Goal: Information Seeking & Learning: Learn about a topic

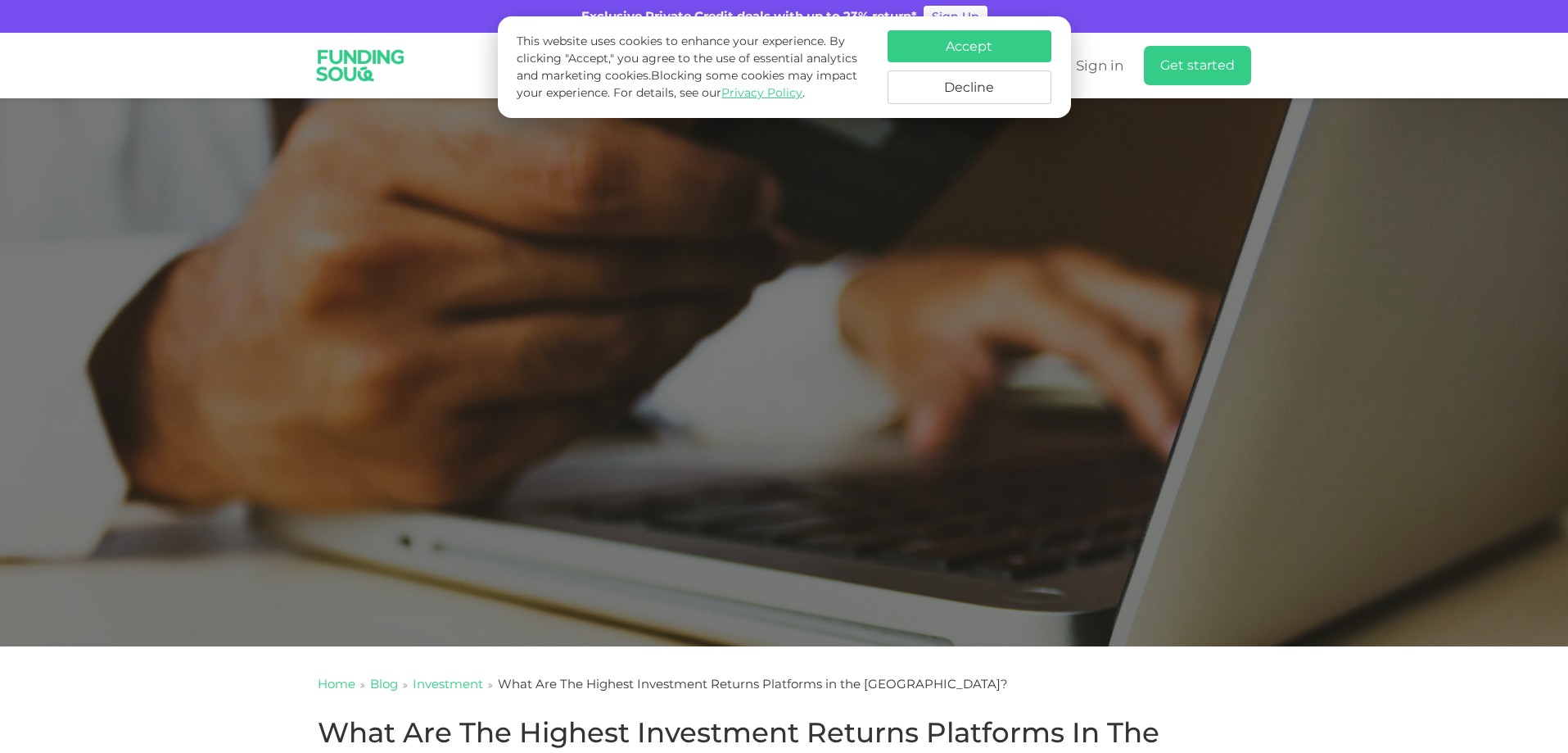
click at [988, 84] on button "Decline" at bounding box center [970, 87] width 164 height 33
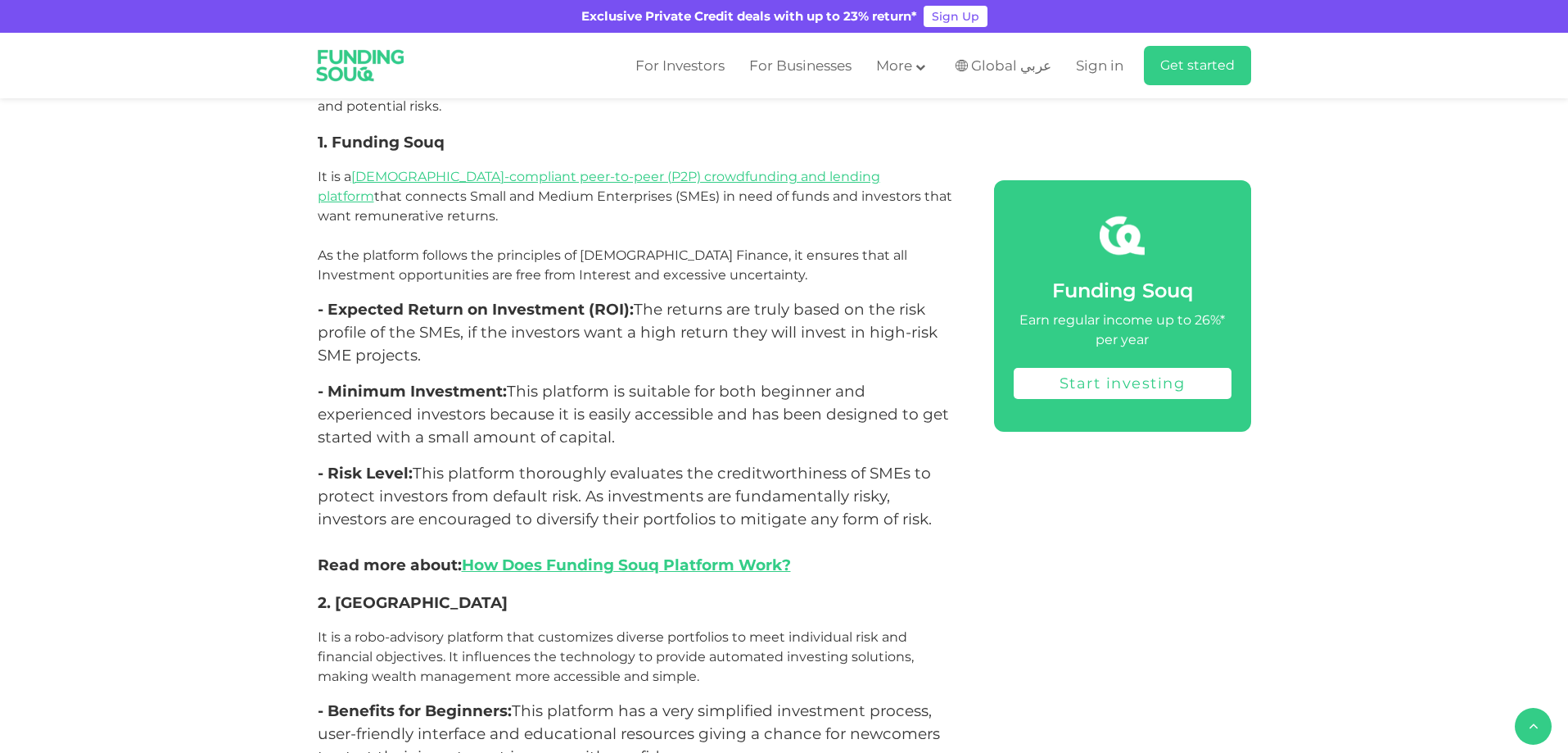
scroll to position [2535, 0]
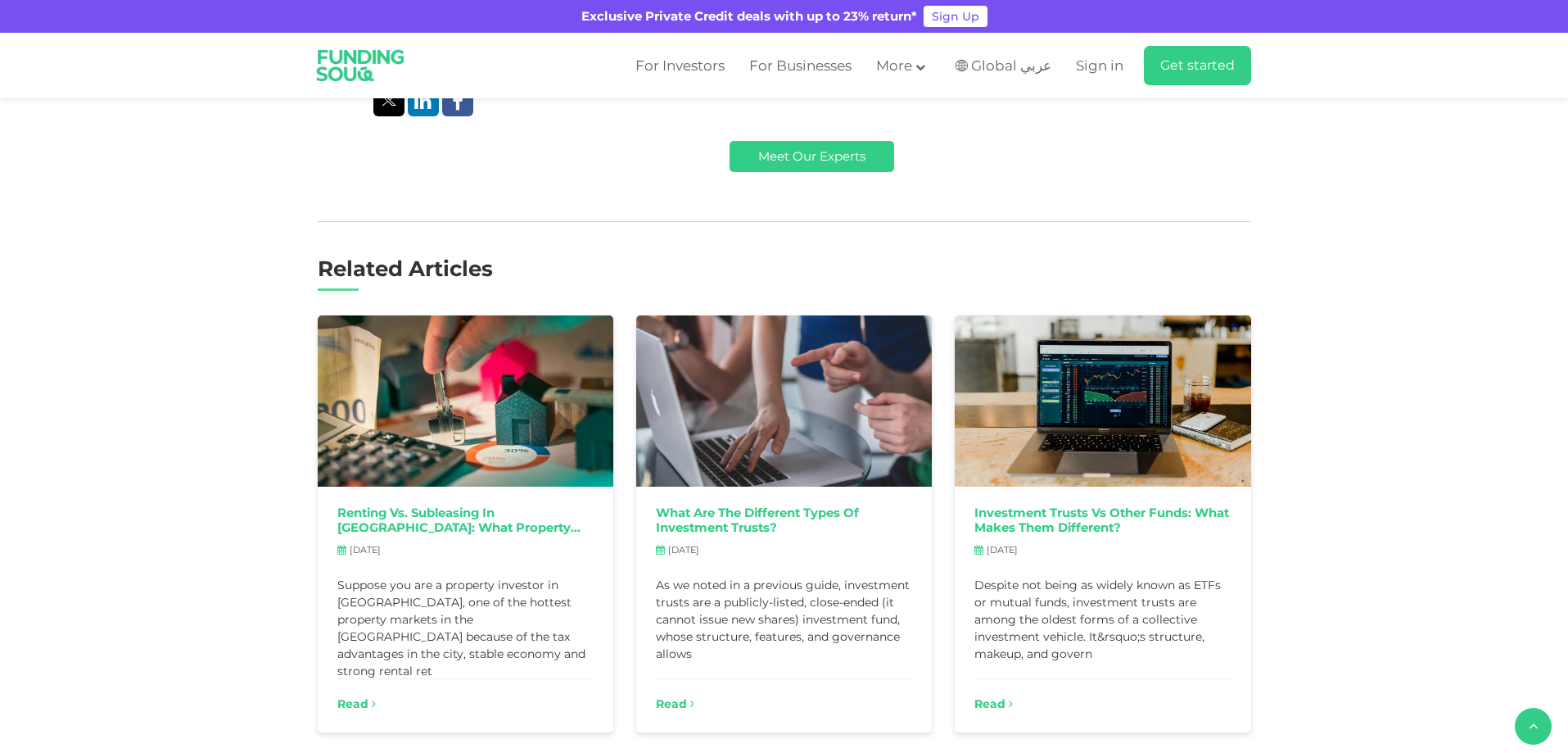
scroll to position [7907, 0]
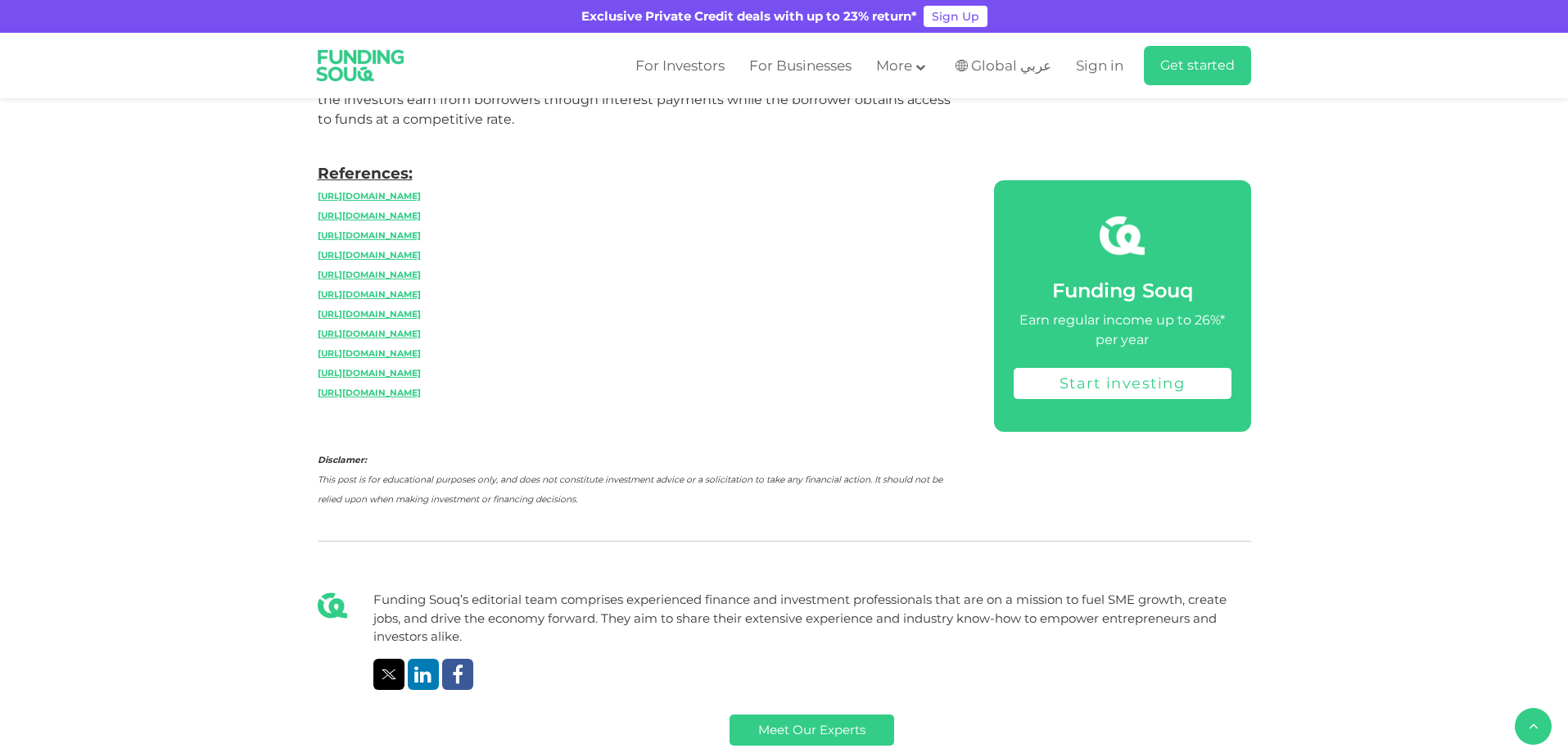
drag, startPoint x: 675, startPoint y: 9, endPoint x: 873, endPoint y: 8, distance: 198.0
click at [873, 8] on div "Exclusive Private Credit deals with up to 23% return*" at bounding box center [749, 17] width 335 height 19
click at [1055, 13] on div "Exclusive Private Credit deals with up to 23% return* Sign Up" at bounding box center [784, 17] width 1568 height 33
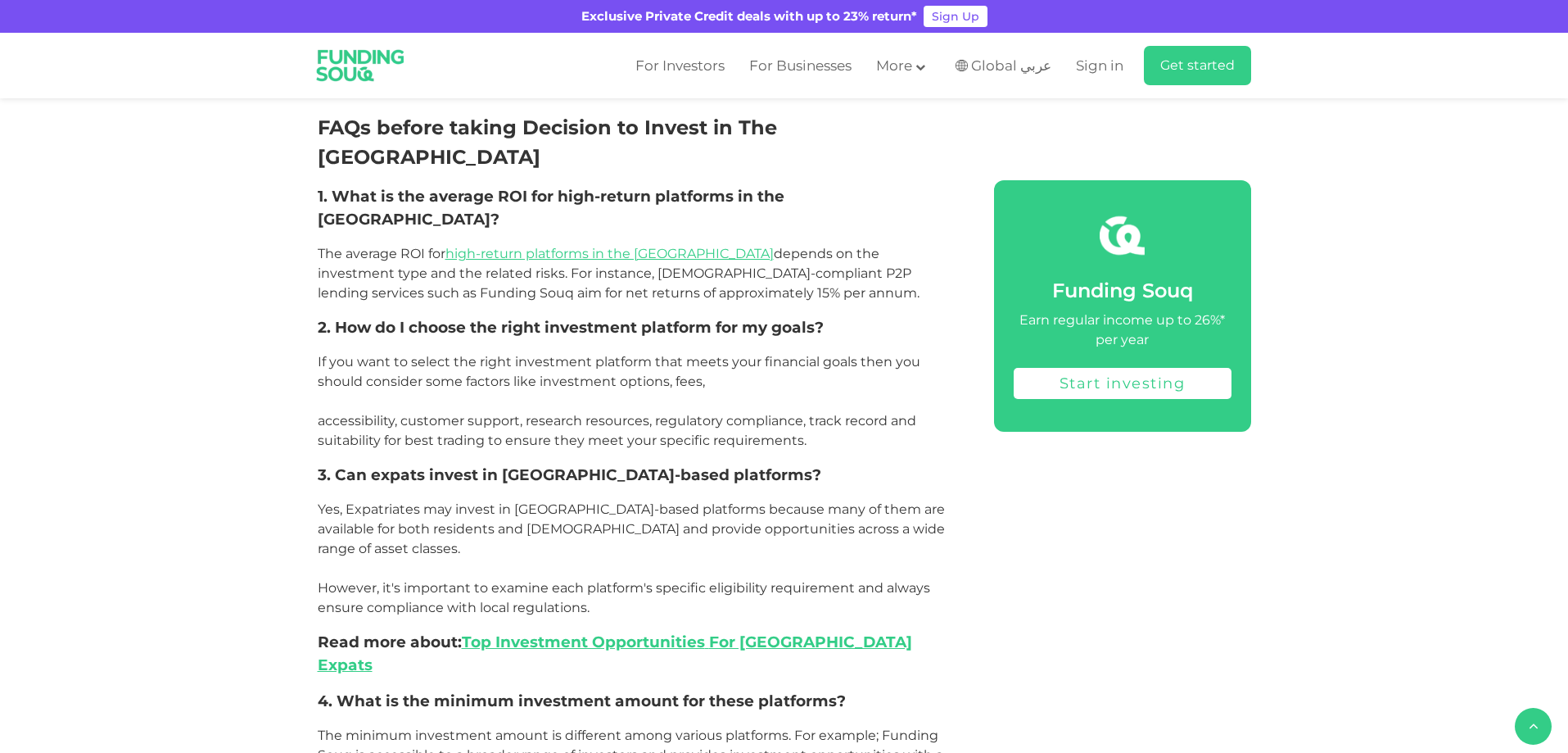
scroll to position [5450, 0]
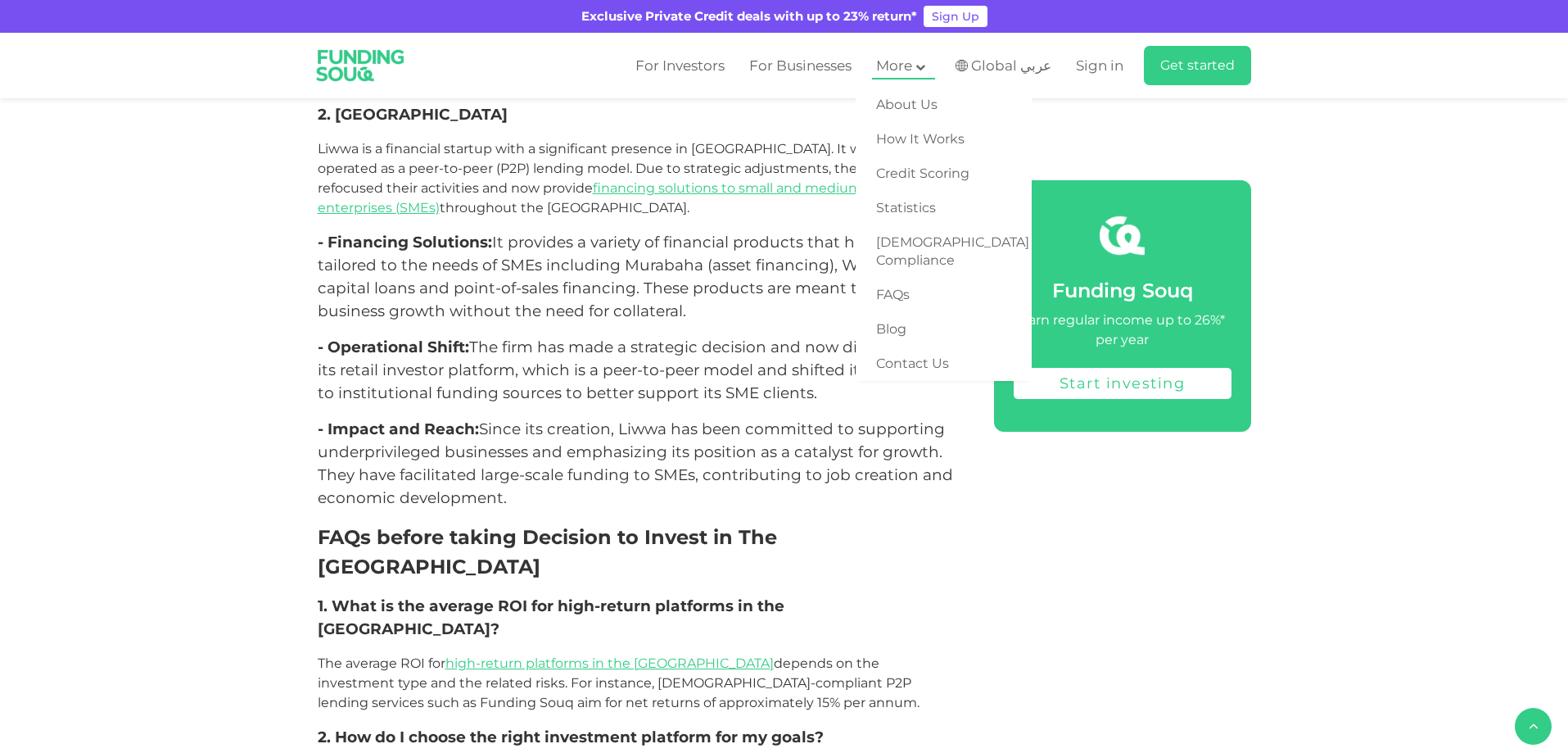
click at [933, 68] on main "More" at bounding box center [903, 66] width 63 height 27
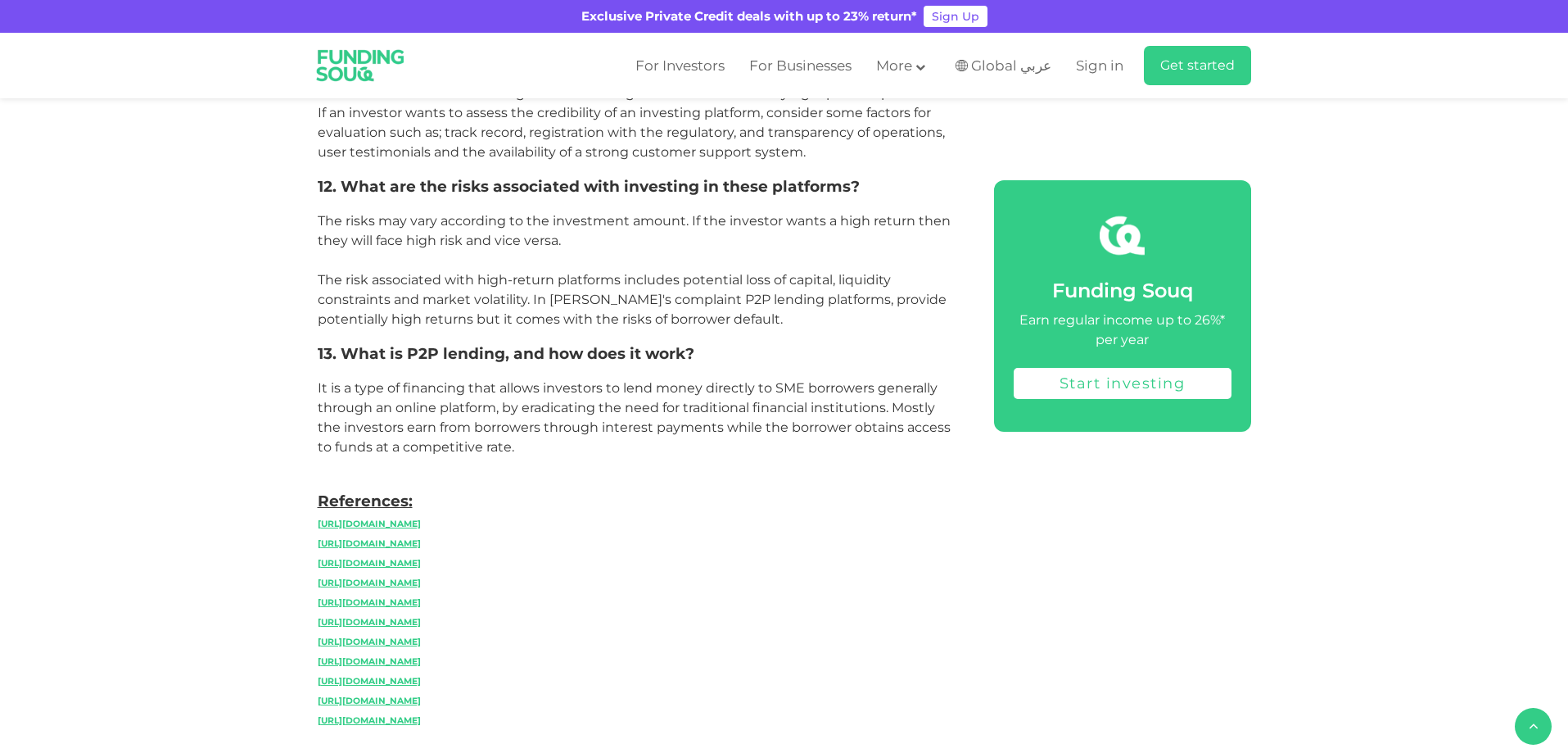
scroll to position [7088, 0]
